Goal: Transaction & Acquisition: Purchase product/service

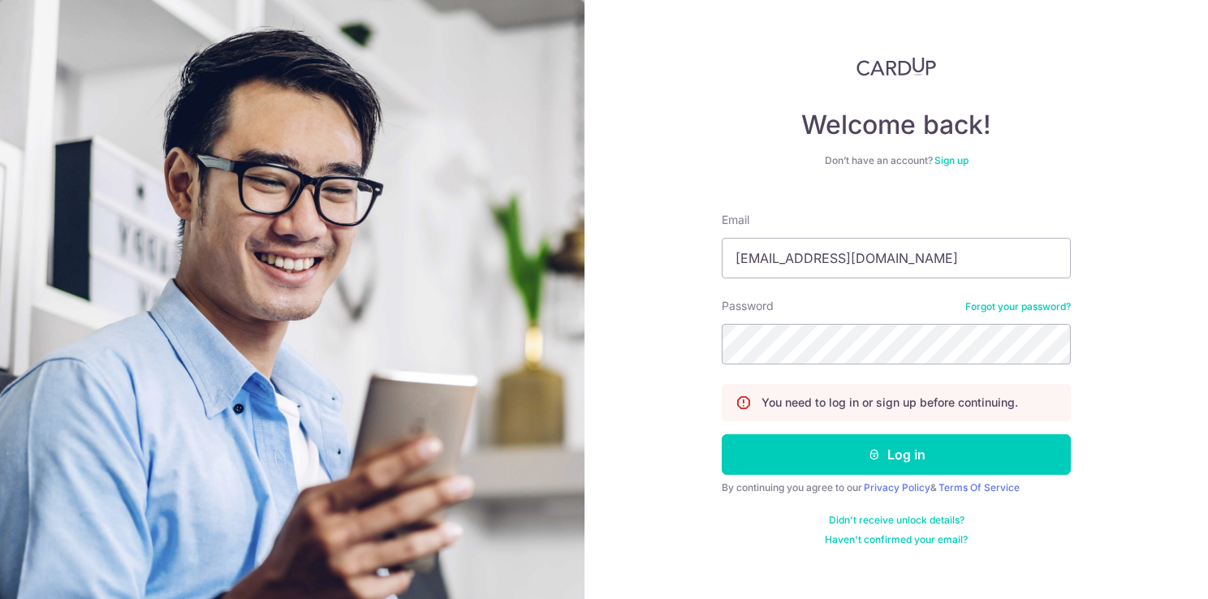
click at [864, 447] on button "Log in" at bounding box center [896, 454] width 349 height 41
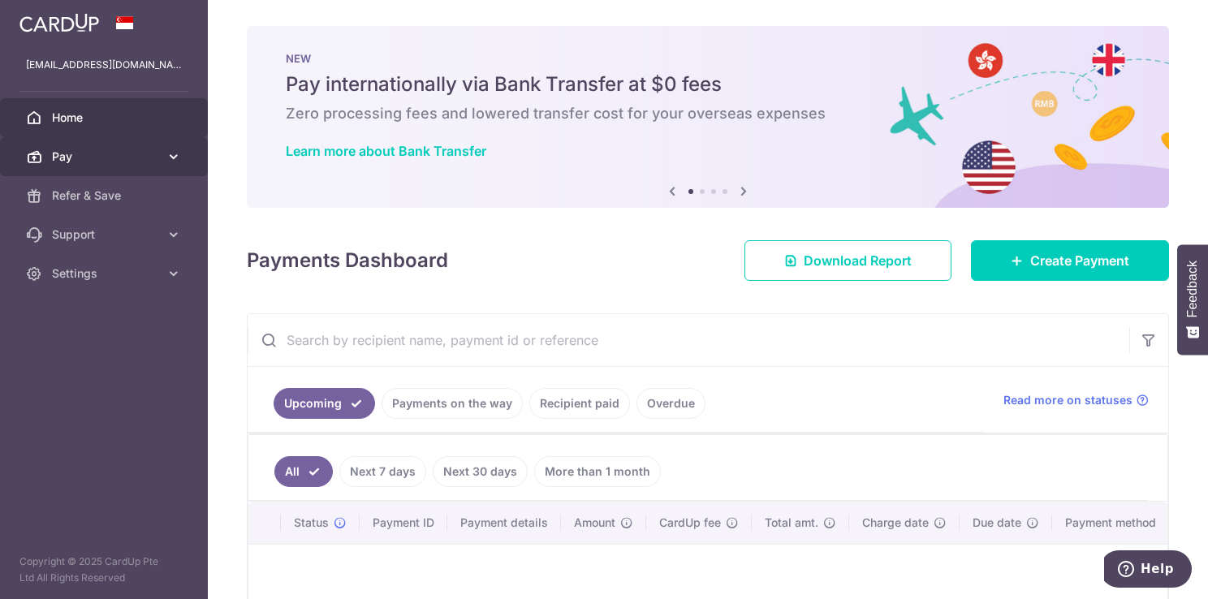
click at [172, 170] on link "Pay" at bounding box center [104, 156] width 208 height 39
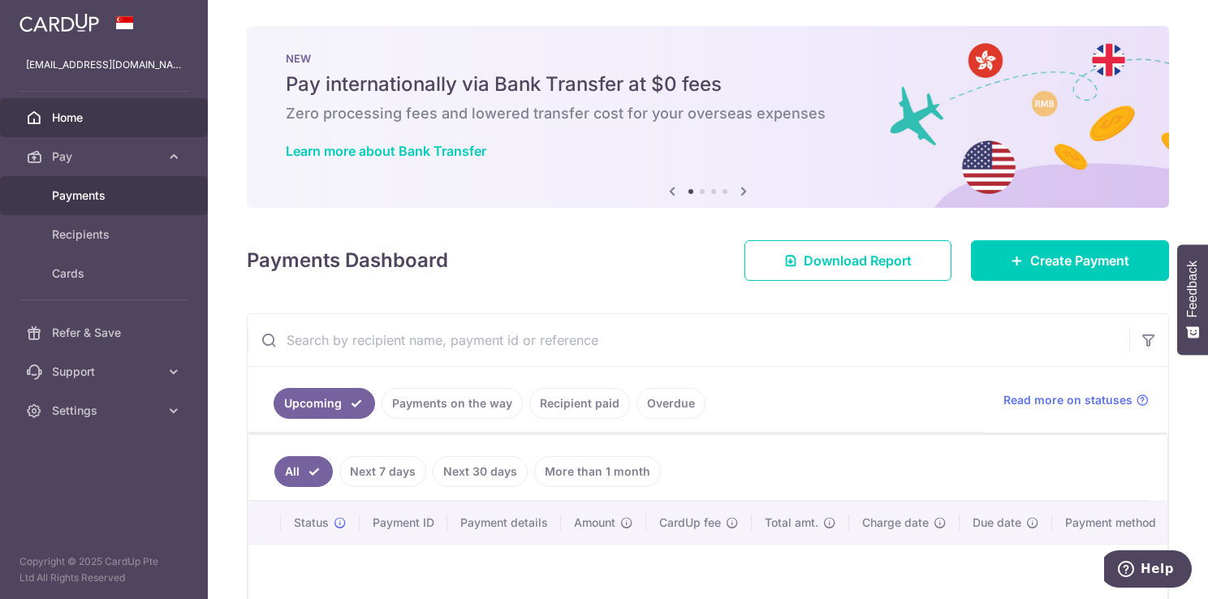
click at [96, 203] on link "Payments" at bounding box center [104, 195] width 208 height 39
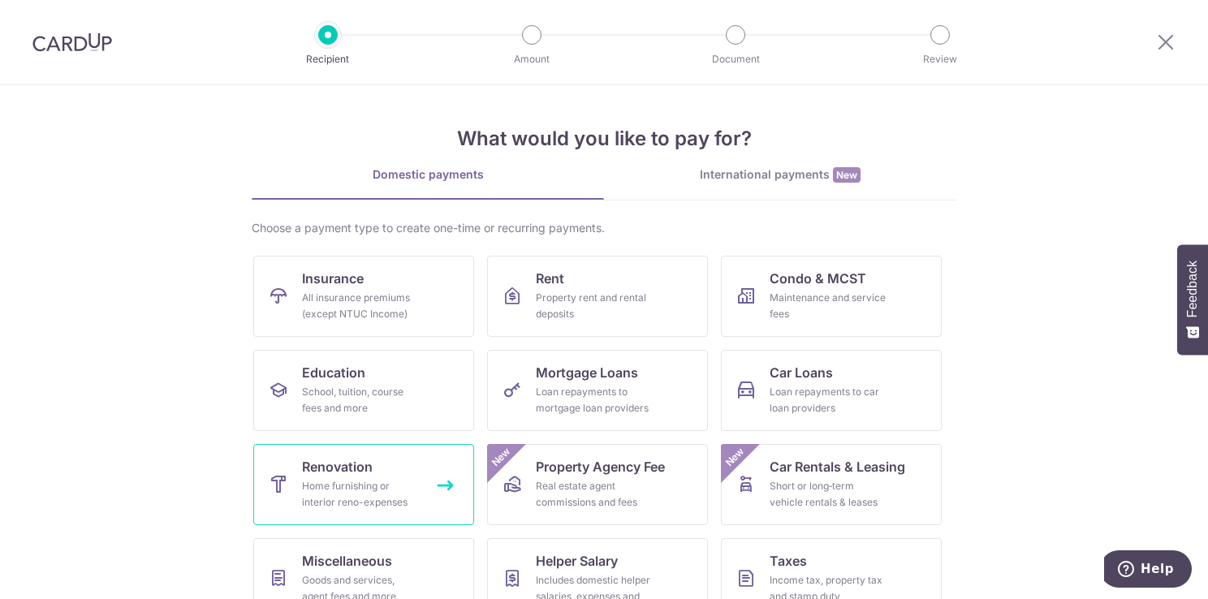
scroll to position [127, 0]
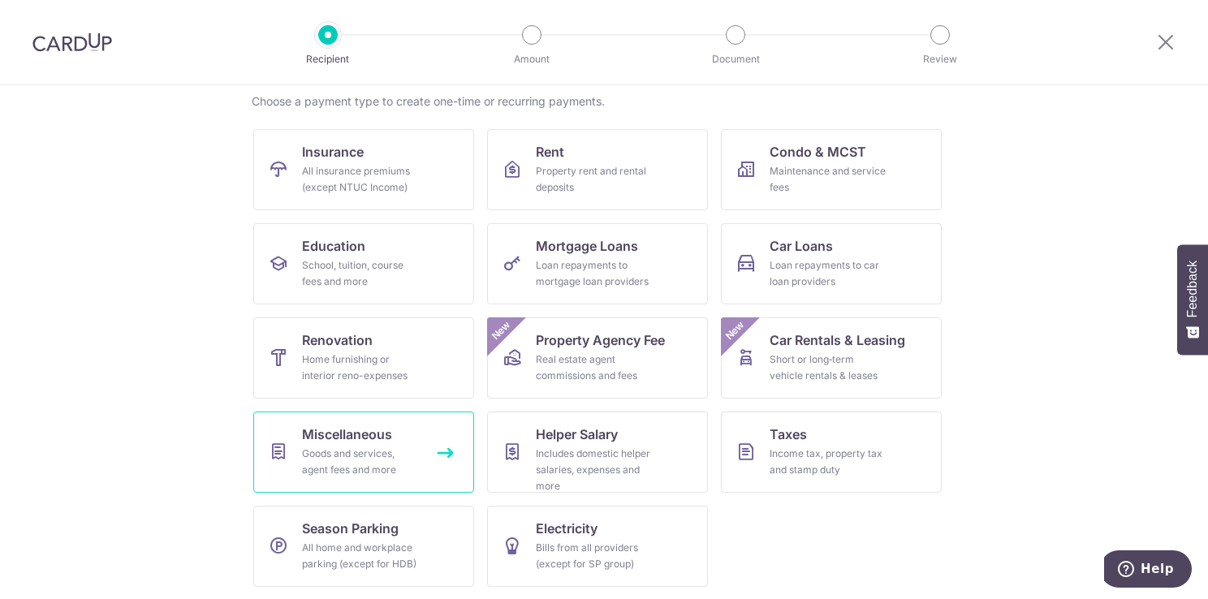
click at [339, 463] on div "Goods and services, agent fees and more" at bounding box center [360, 462] width 117 height 32
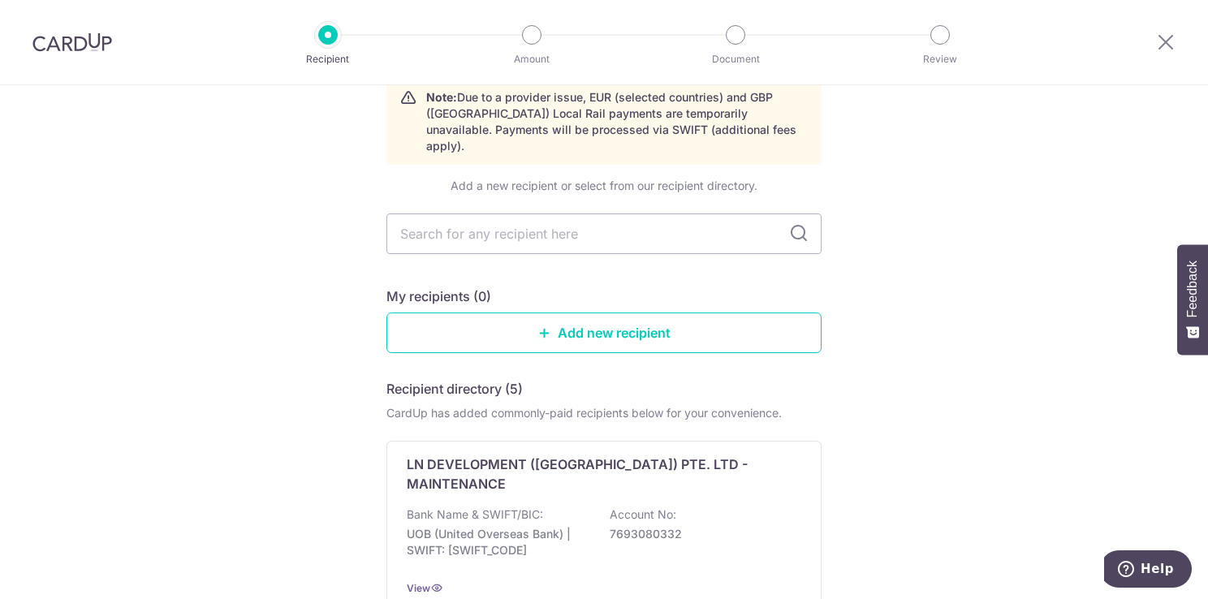
scroll to position [19, 0]
